Goal: Contribute content: Add original content to the website for others to see

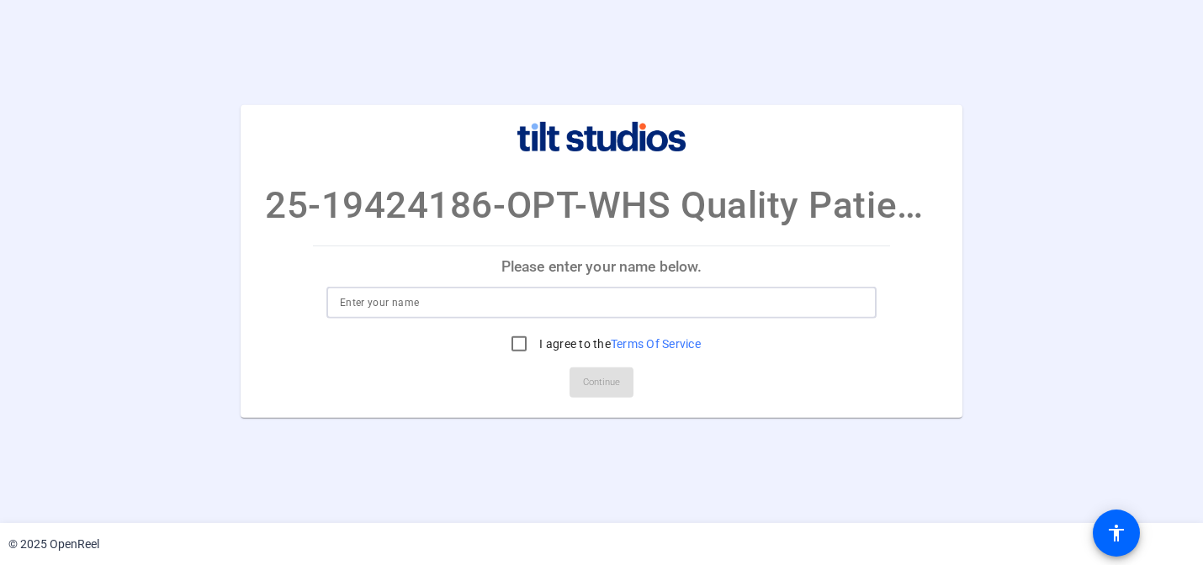
click at [635, 299] on input at bounding box center [601, 303] width 523 height 20
type input "Rebecca Roberts Martin"
click at [517, 345] on input "I agree to the Terms Of Service" at bounding box center [519, 344] width 34 height 34
checkbox input "true"
click at [616, 389] on span "Continue" at bounding box center [601, 382] width 37 height 25
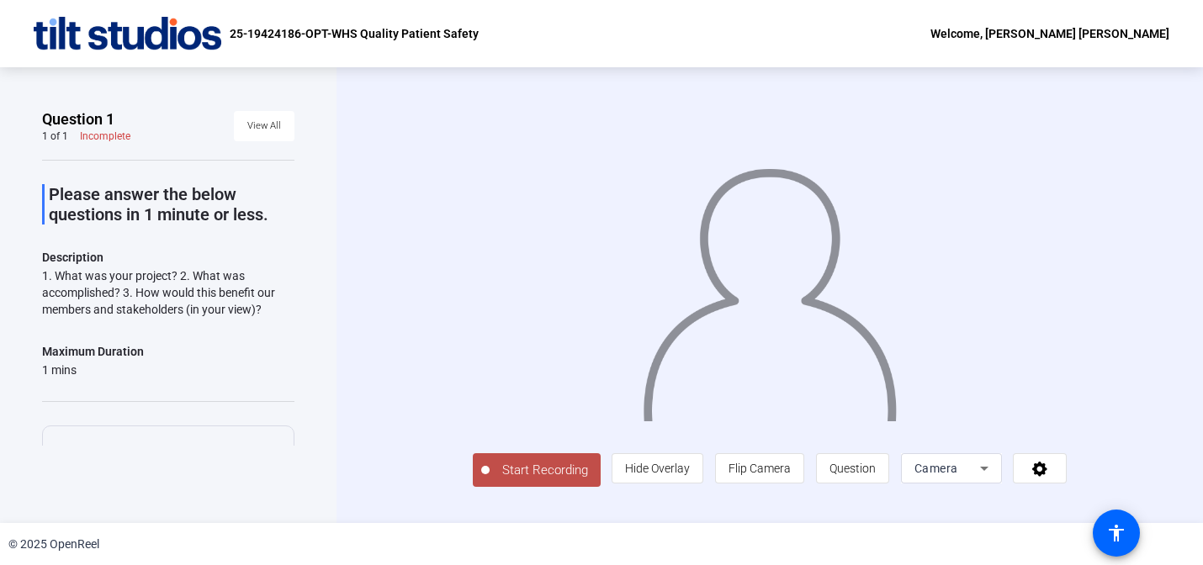
click at [490, 480] on span "Start Recording" at bounding box center [545, 470] width 111 height 19
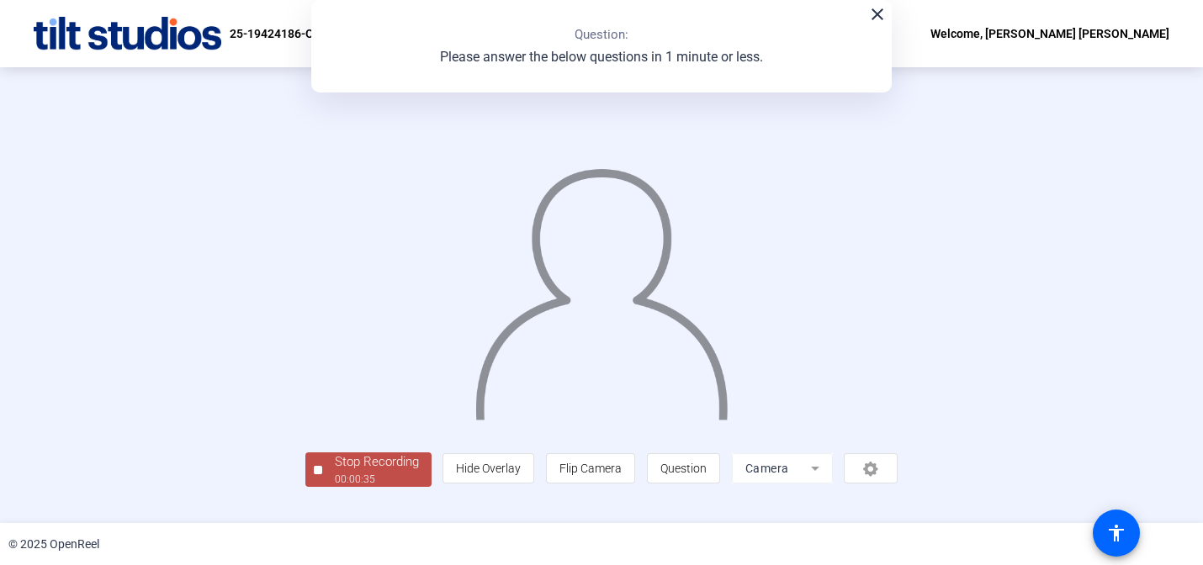
click at [305, 297] on div at bounding box center [601, 269] width 593 height 333
click at [511, 154] on img at bounding box center [602, 287] width 257 height 267
click at [872, 24] on div "close Question: Please answer the below questions in 1 minute or less." at bounding box center [601, 46] width 581 height 93
click at [881, 19] on mat-icon "close" at bounding box center [878, 14] width 20 height 20
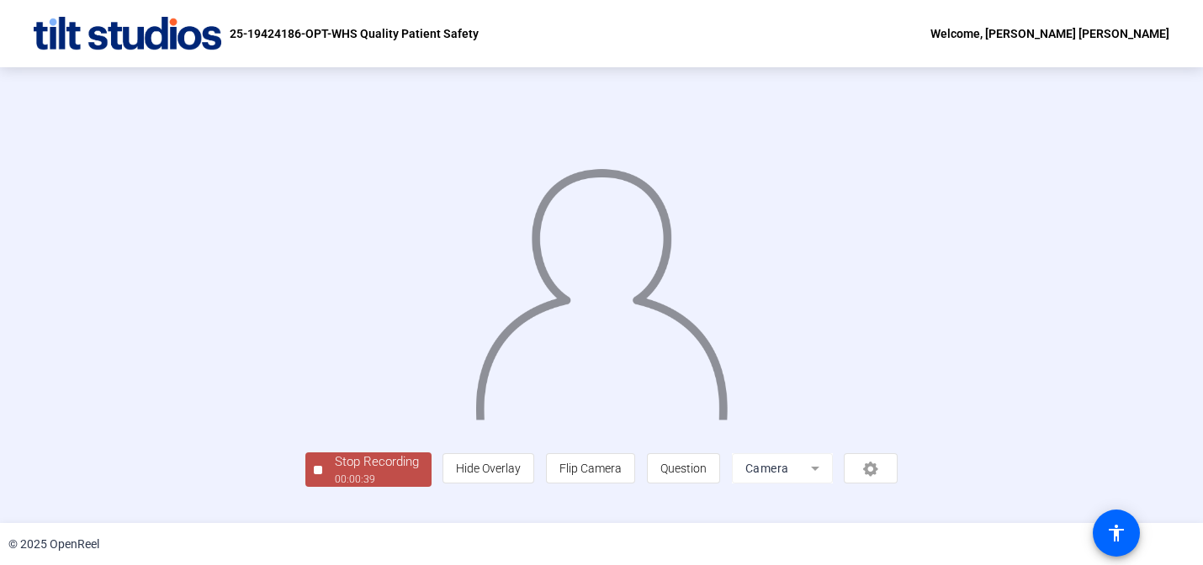
click at [899, 156] on div at bounding box center [601, 269] width 593 height 333
click at [335, 472] on div "Stop Recording" at bounding box center [377, 462] width 84 height 19
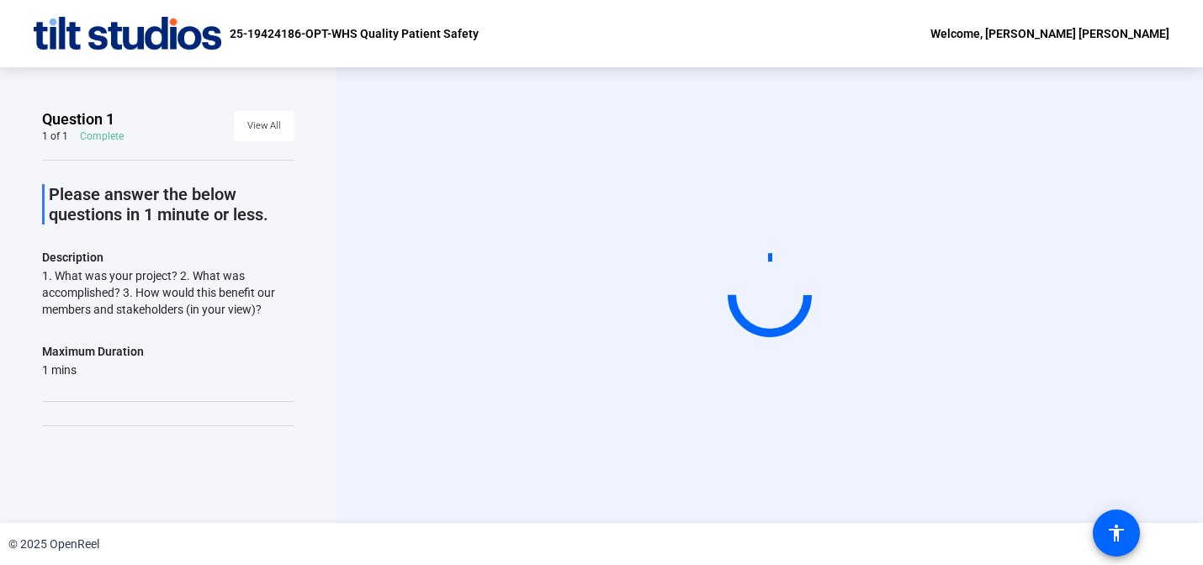
scroll to position [0, 0]
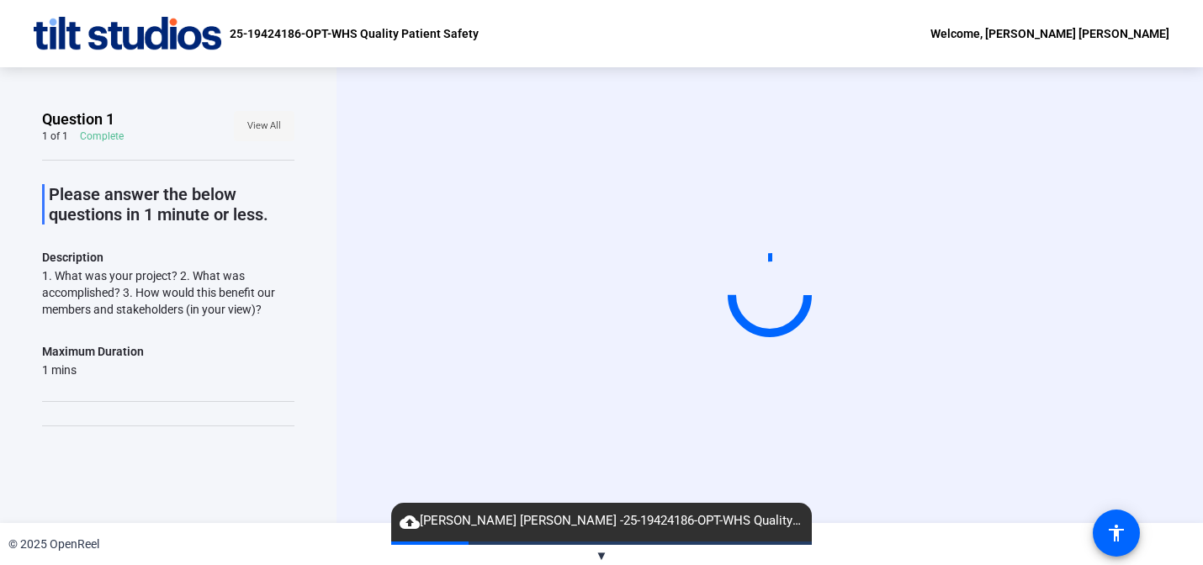
click at [274, 128] on span "View All" at bounding box center [264, 126] width 34 height 25
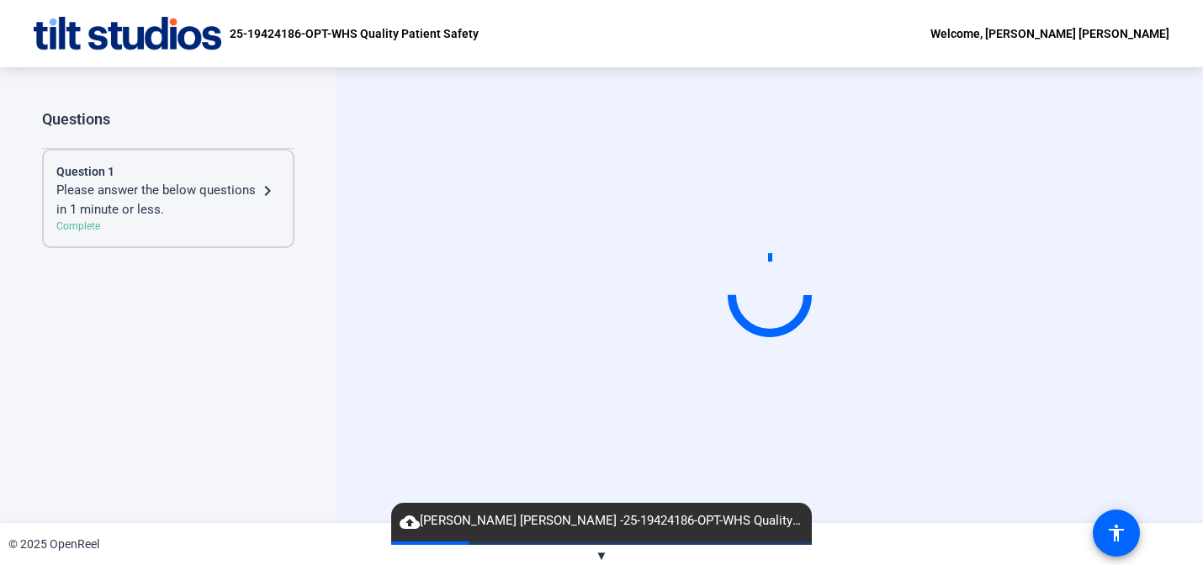
click at [276, 188] on mat-icon "navigate_next" at bounding box center [267, 191] width 20 height 20
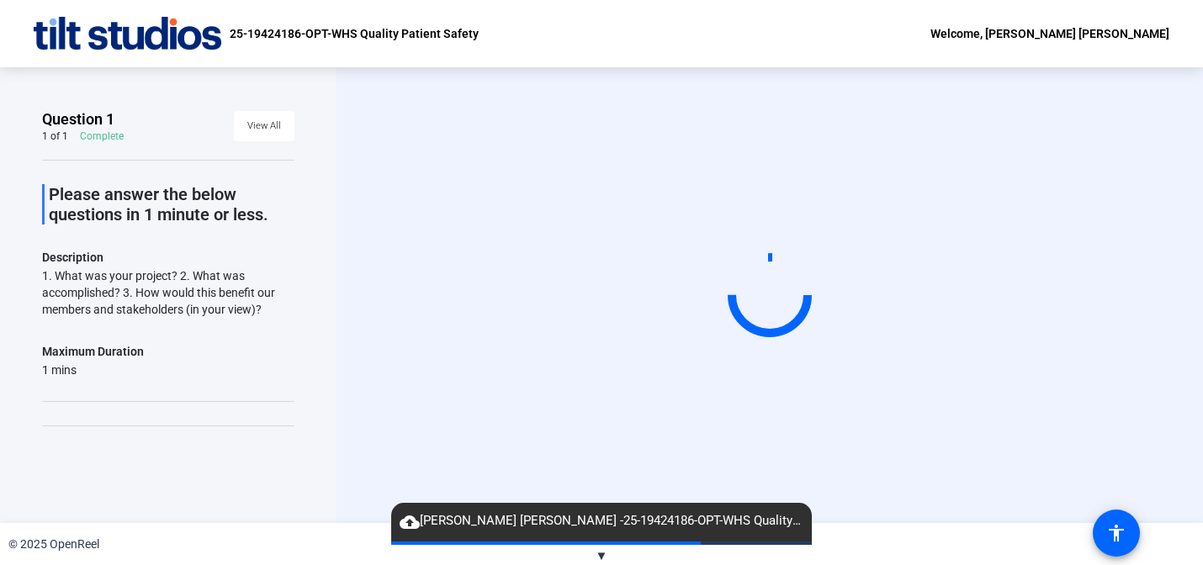
click at [605, 555] on span "▼" at bounding box center [602, 556] width 13 height 15
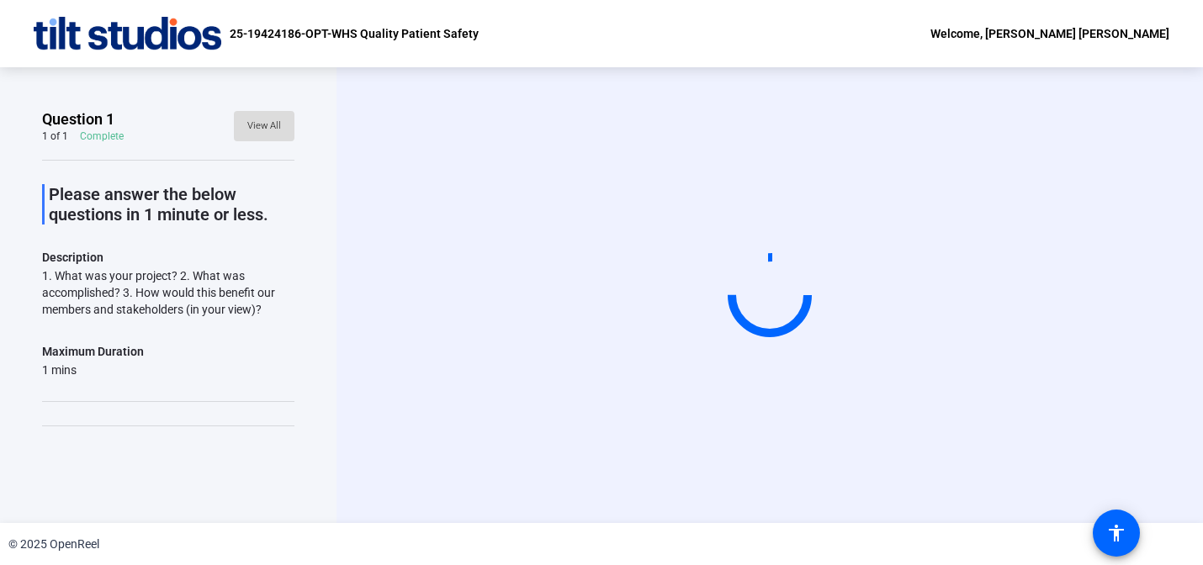
click at [265, 126] on span "View All" at bounding box center [264, 126] width 34 height 25
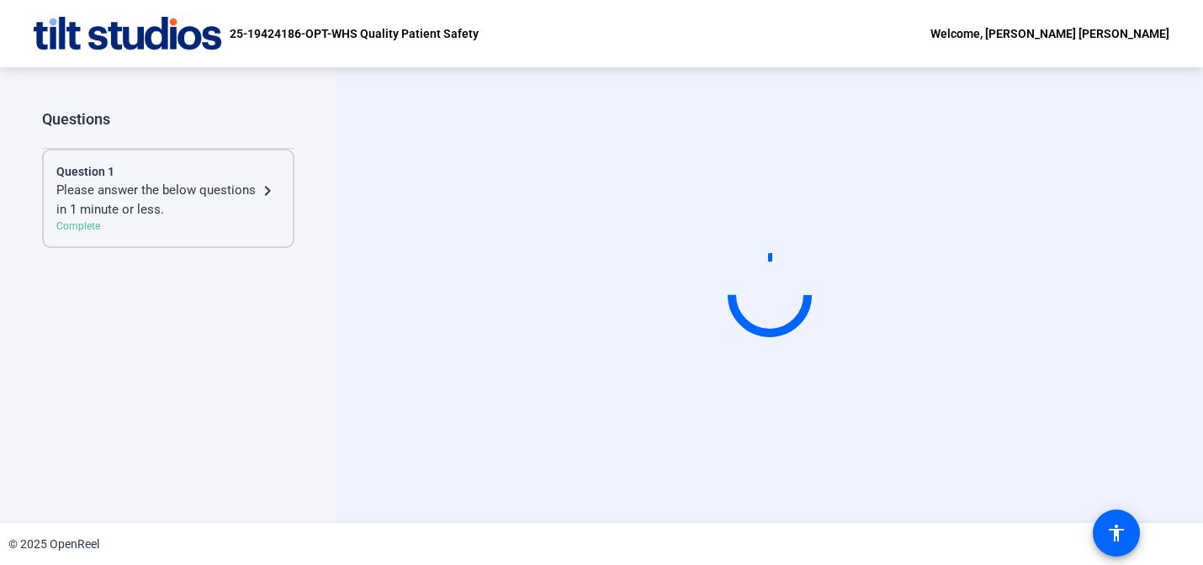
click at [268, 204] on div "Please answer the below questions in 1 minute or less. navigate_next" at bounding box center [168, 200] width 224 height 38
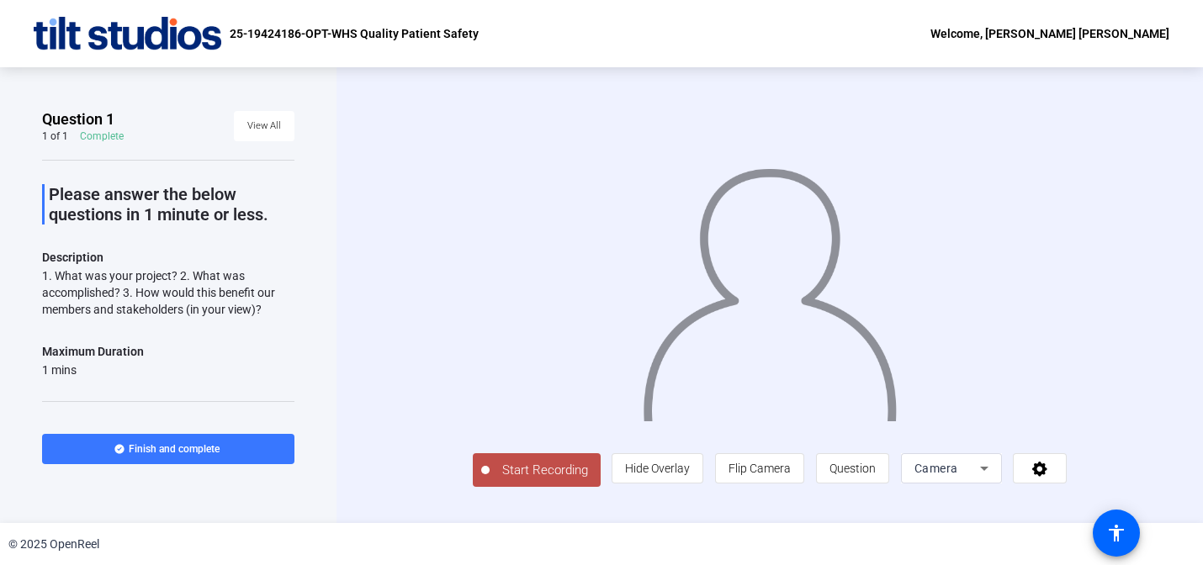
click at [490, 480] on span "Start Recording" at bounding box center [545, 470] width 111 height 19
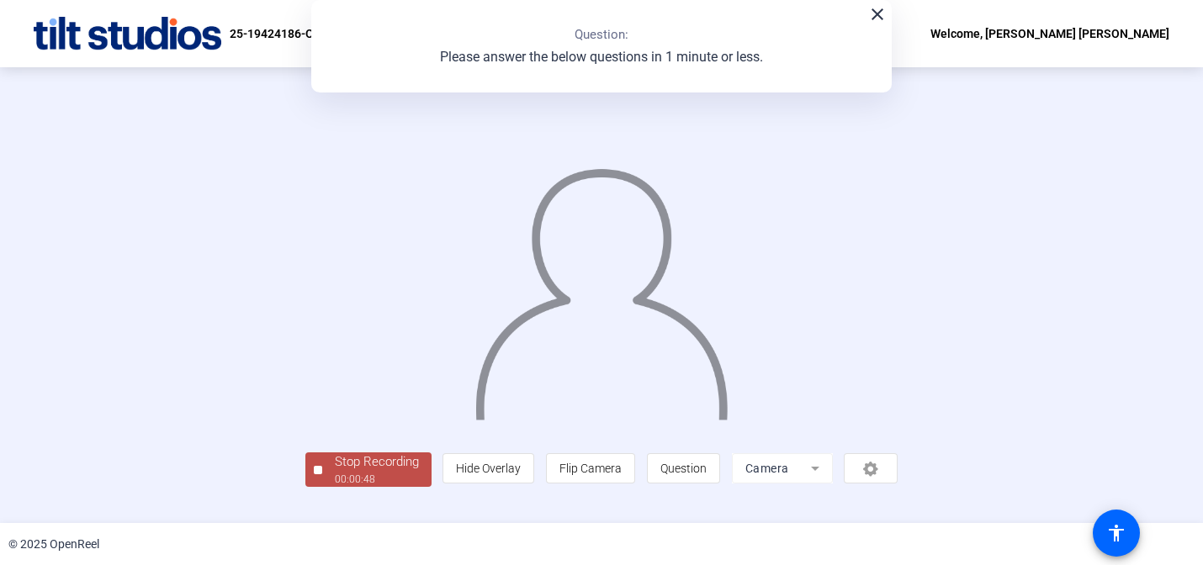
click at [730, 264] on img at bounding box center [602, 287] width 257 height 267
click at [880, 25] on div "close Question: Please answer the below questions in 1 minute or less." at bounding box center [601, 46] width 581 height 93
click at [878, 19] on mat-icon "close" at bounding box center [878, 14] width 20 height 20
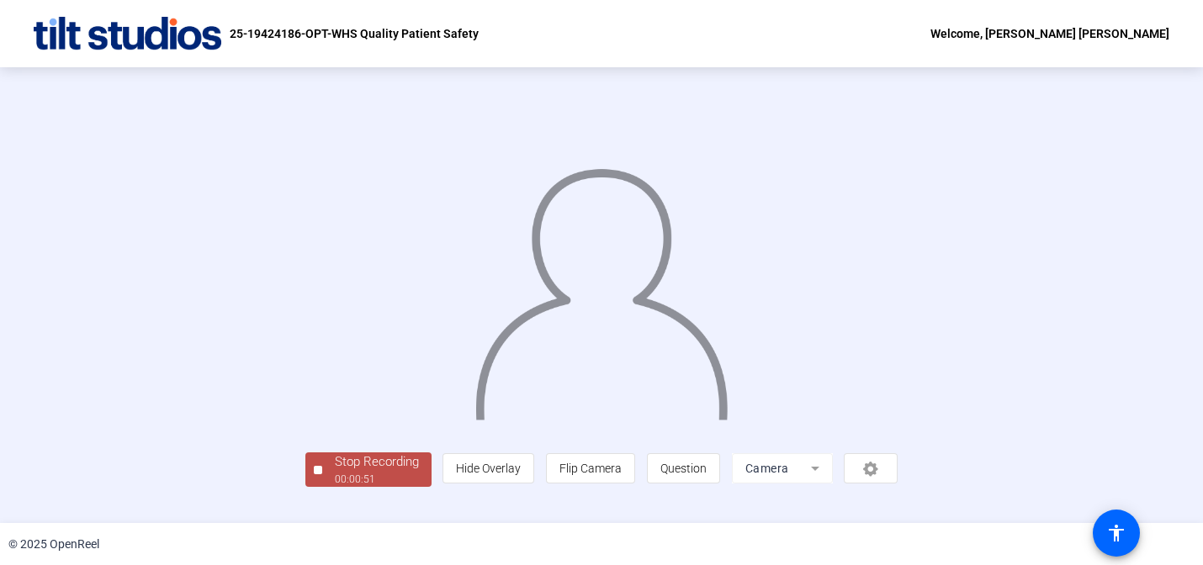
click at [577, 4] on div "25-19424186-OPT-WHS Quality Patient Safety Welcome, Rebecca Roberts Martin" at bounding box center [601, 33] width 1203 height 67
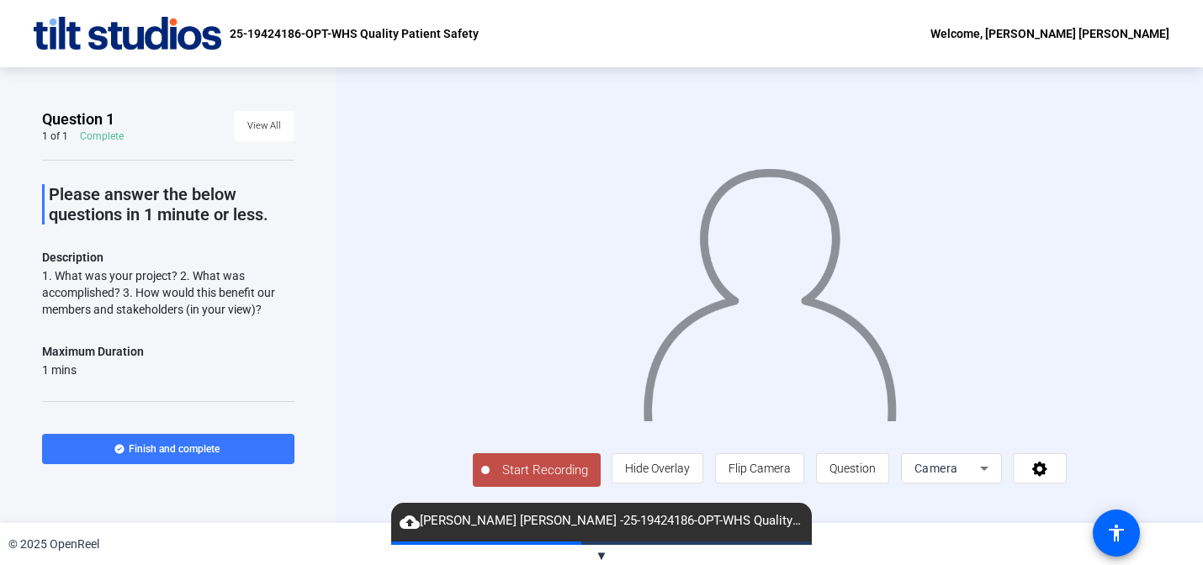
scroll to position [19, 0]
click at [490, 480] on span "Start Recording" at bounding box center [545, 470] width 111 height 19
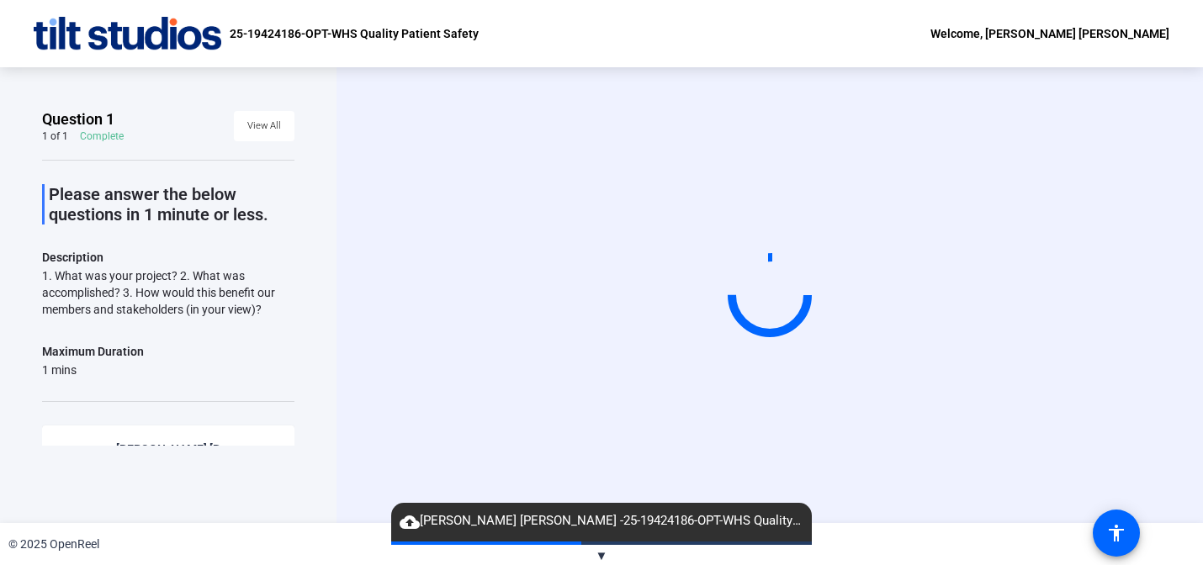
scroll to position [0, 0]
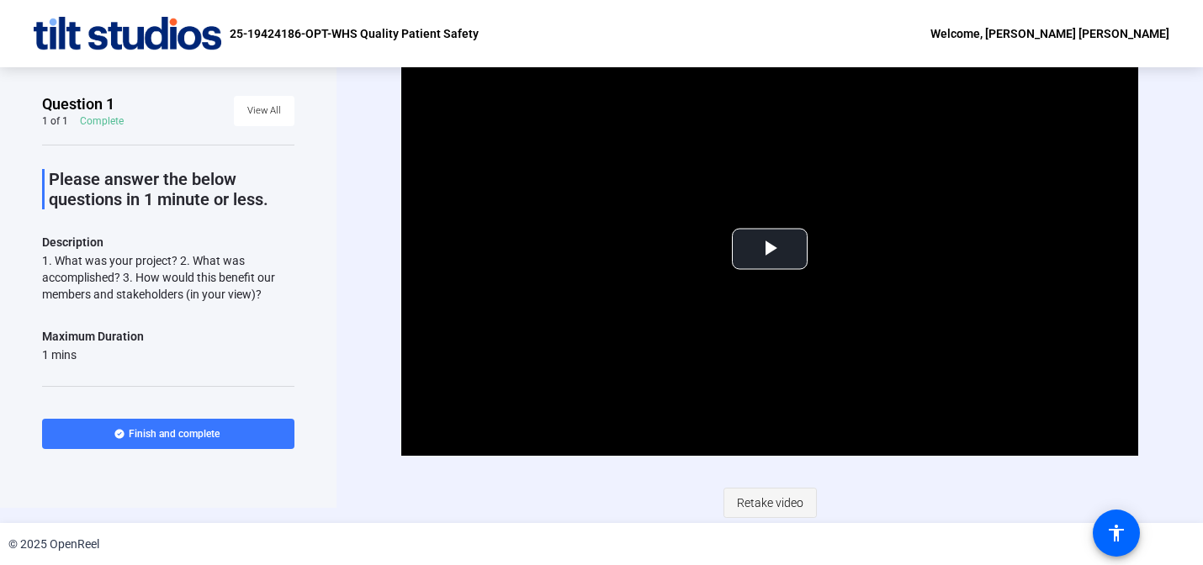
scroll to position [15, 0]
click at [760, 507] on span "Retake video" at bounding box center [770, 503] width 66 height 32
click at [756, 506] on span "Retake video" at bounding box center [770, 503] width 66 height 32
click at [770, 249] on span "Video Player" at bounding box center [770, 249] width 0 height 0
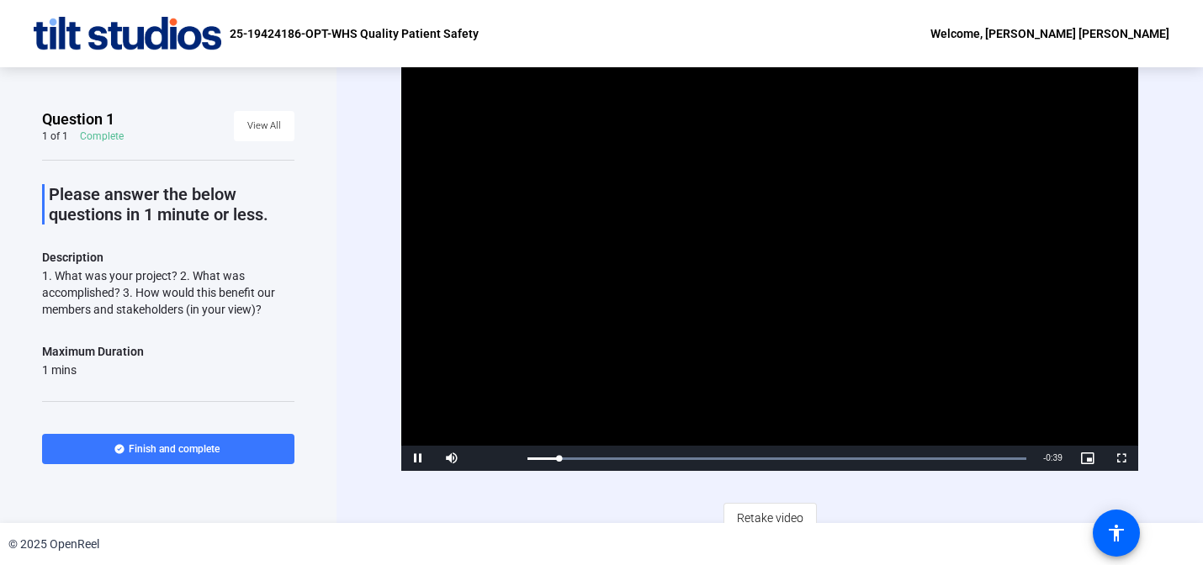
click at [421, 459] on span "Video Player" at bounding box center [418, 459] width 34 height 0
click at [768, 520] on span "Retake video" at bounding box center [770, 518] width 66 height 32
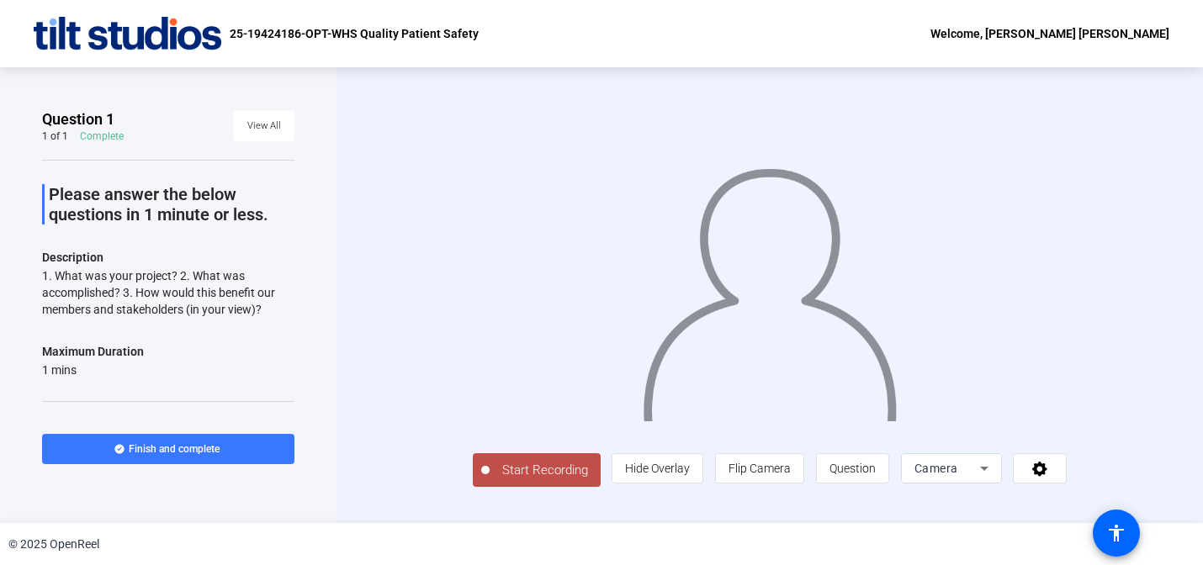
click at [496, 480] on span "Start Recording" at bounding box center [545, 470] width 111 height 19
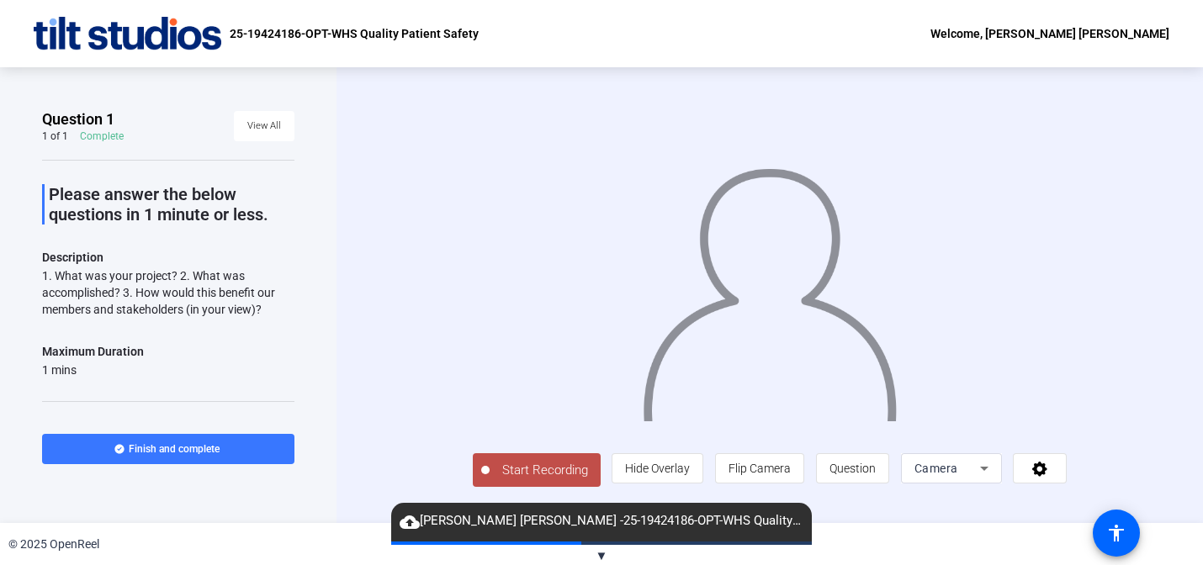
scroll to position [19, 0]
click at [490, 480] on span "Start Recording" at bounding box center [545, 470] width 111 height 19
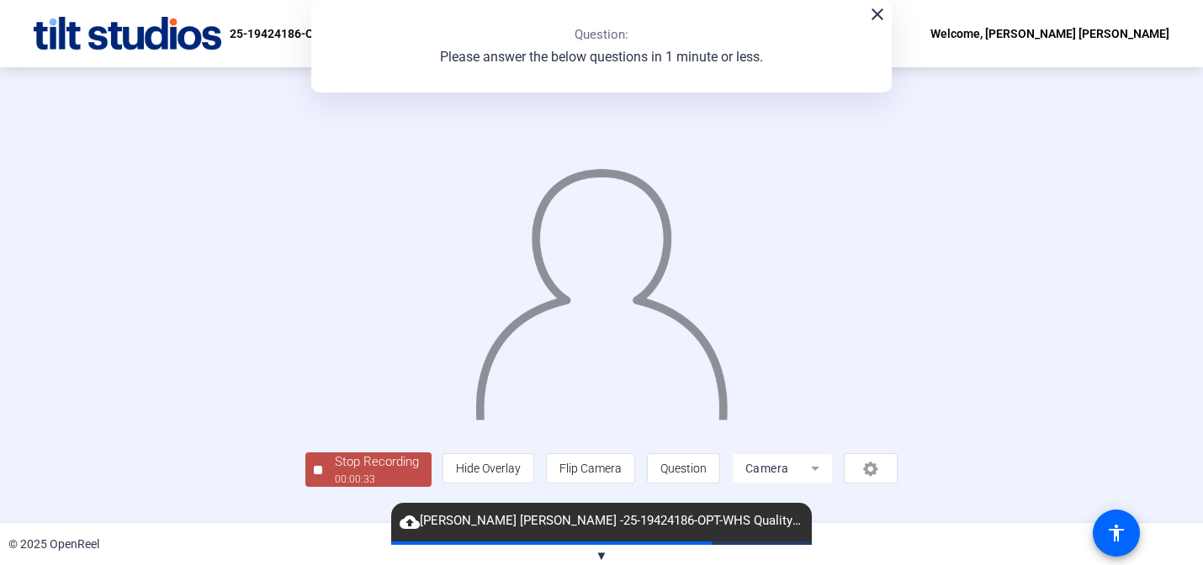
click at [821, 327] on div at bounding box center [601, 269] width 593 height 333
click at [883, 9] on mat-icon "close" at bounding box center [878, 14] width 20 height 20
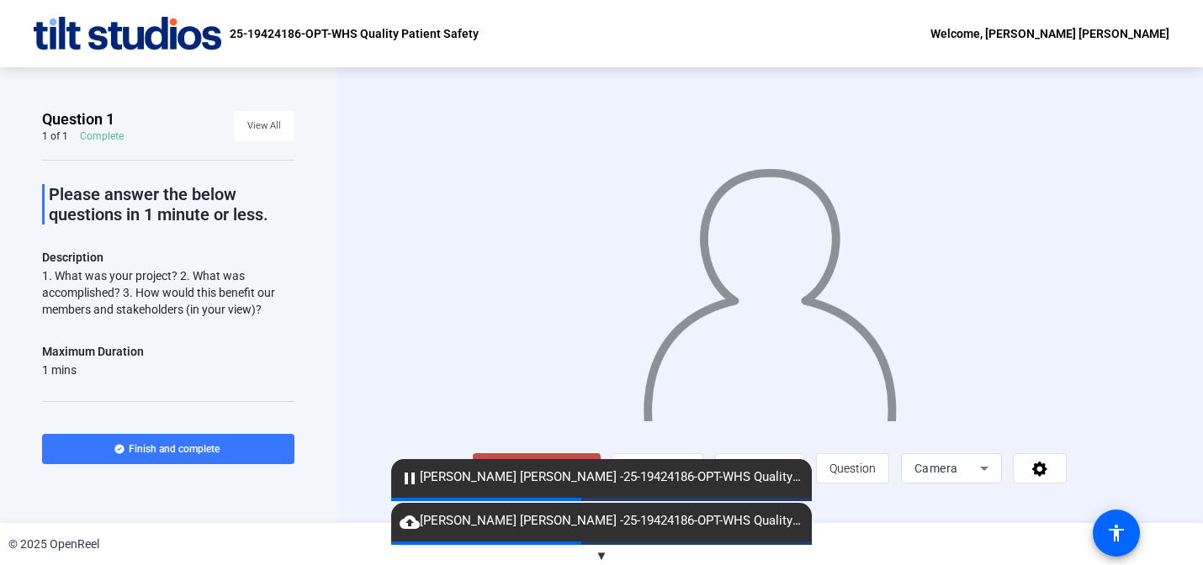
click at [363, 360] on div "Start Recording person Hide Overlay flip Flip Camera question_mark Question Cam…" at bounding box center [770, 295] width 867 height 456
click at [355, 519] on div "Question 1 1 of 1 Complete View All Please answer the below questions in 1 minu…" at bounding box center [601, 295] width 1203 height 456
click at [410, 478] on mat-icon "pause" at bounding box center [410, 479] width 20 height 20
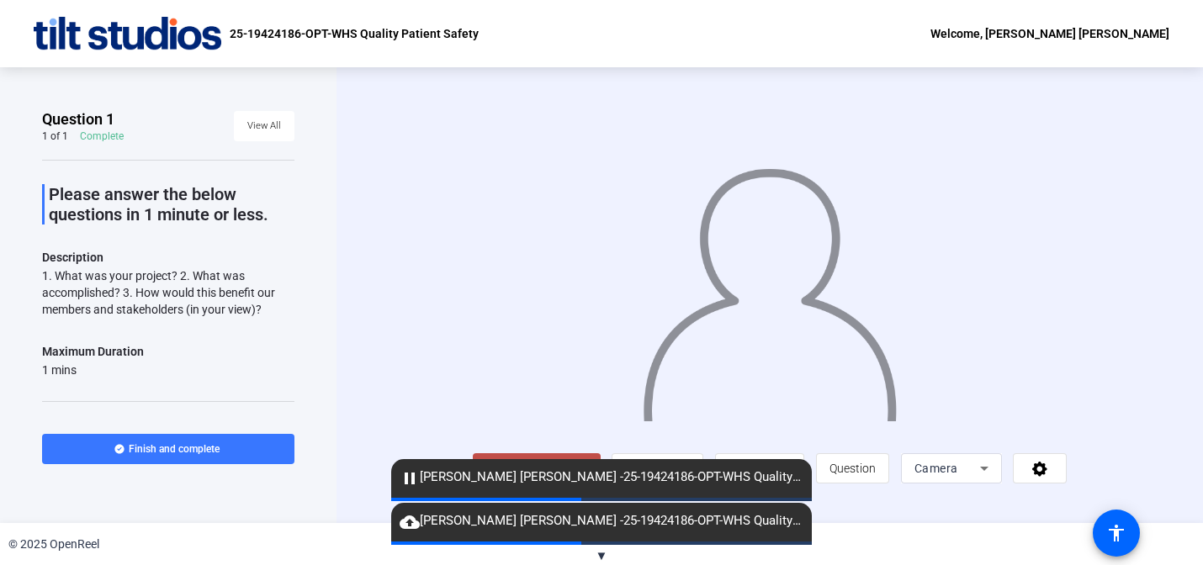
click at [366, 497] on div "Start Recording person Hide Overlay flip Flip Camera question_mark Question Cam…" at bounding box center [770, 295] width 867 height 456
click at [431, 503] on div "cloud_upload [PERSON_NAME] [PERSON_NAME] -25-19424186-OPT-WHS Quality Patient S…" at bounding box center [601, 522] width 421 height 39
click at [893, 518] on div "Question 1 1 of 1 Complete View All Please answer the below questions in 1 minu…" at bounding box center [601, 295] width 1203 height 456
click at [605, 551] on span "▼" at bounding box center [602, 556] width 13 height 15
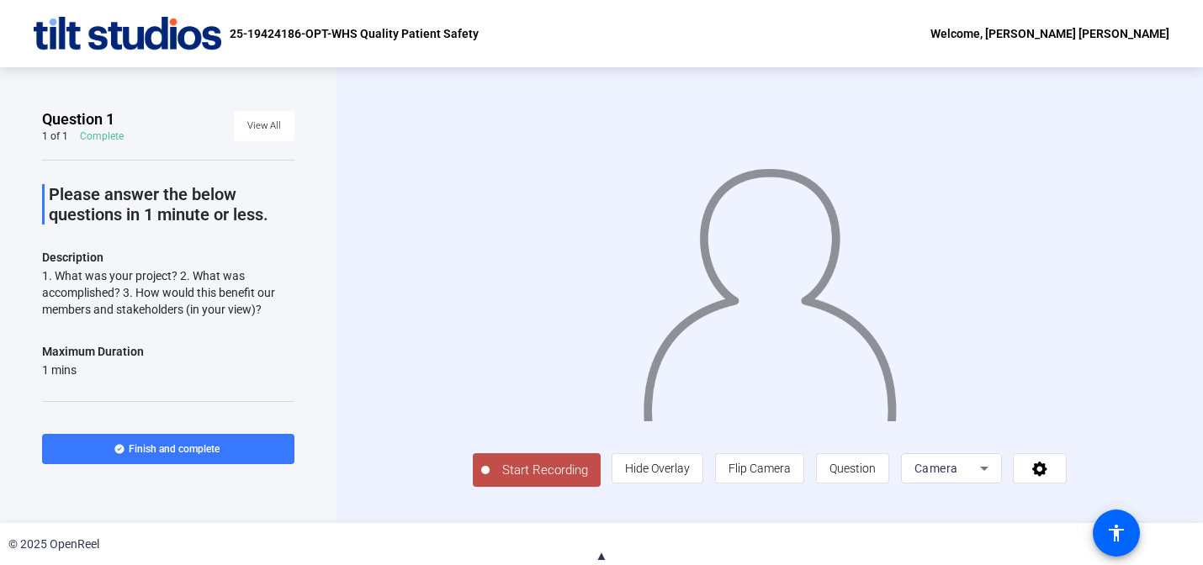
click at [490, 480] on span "Start Recording" at bounding box center [545, 470] width 111 height 19
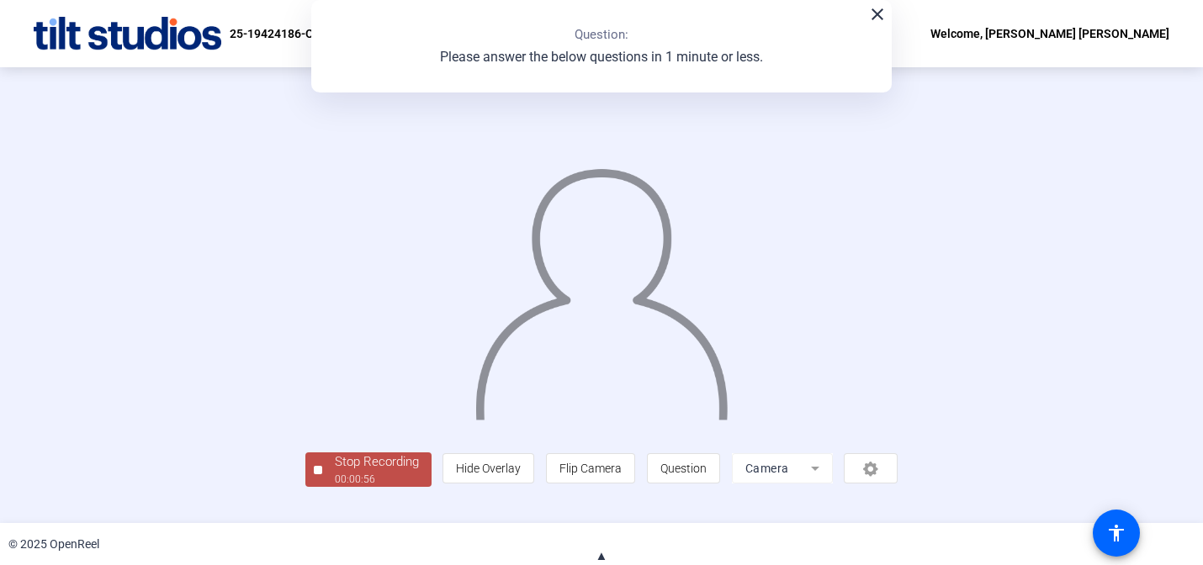
click at [474, 421] on img at bounding box center [602, 287] width 257 height 267
click at [335, 487] on div "00:00:59" at bounding box center [377, 479] width 84 height 15
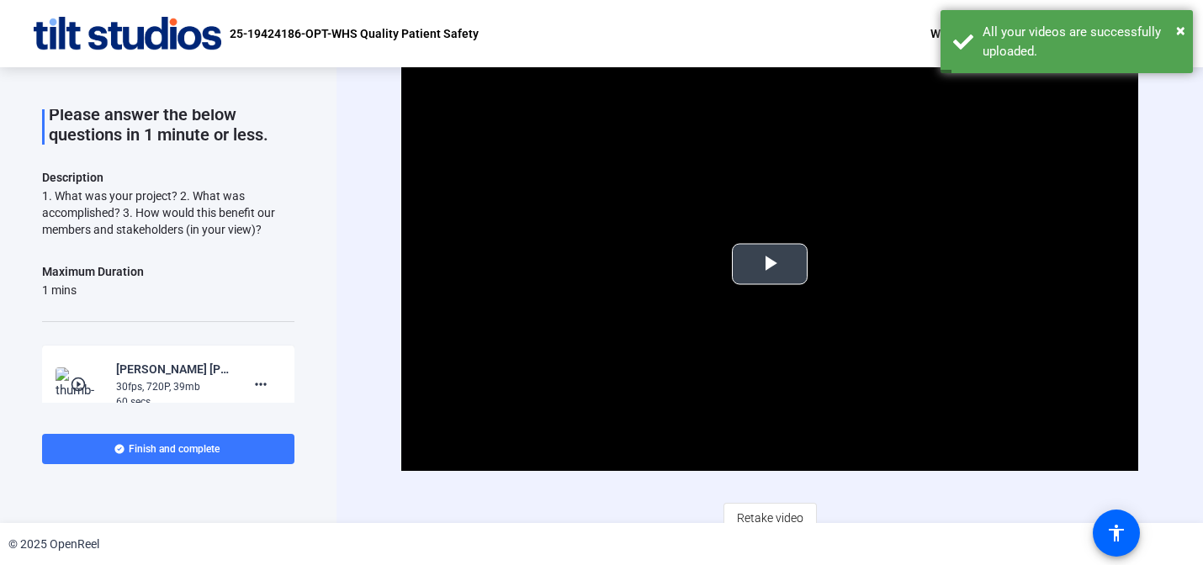
scroll to position [0, 0]
click at [770, 264] on span "Video Player" at bounding box center [770, 264] width 0 height 0
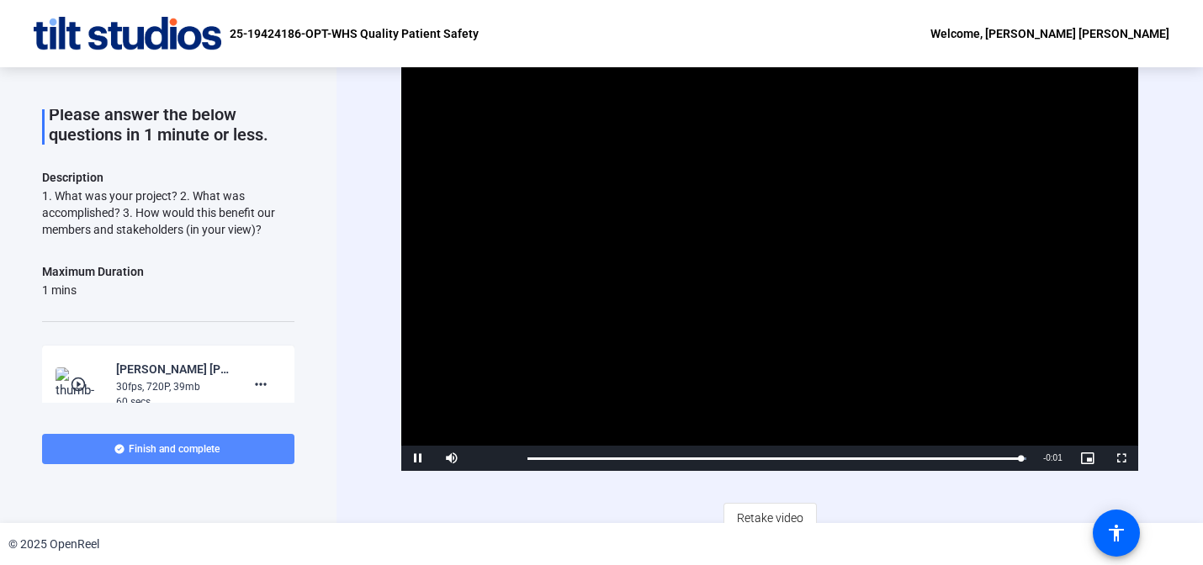
click at [204, 452] on span "Finish and complete" at bounding box center [174, 449] width 91 height 13
